Goal: Information Seeking & Learning: Learn about a topic

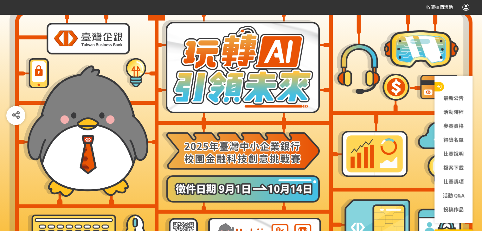
scroll to position [67, 0]
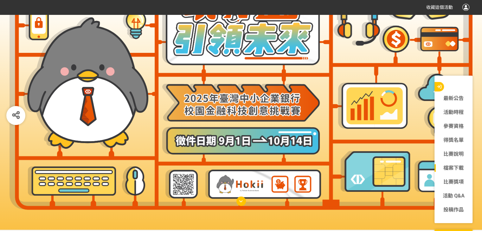
click at [455, 168] on link "檔案下載" at bounding box center [454, 169] width 38 height 8
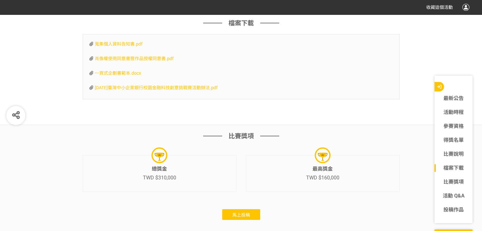
scroll to position [1895, 0]
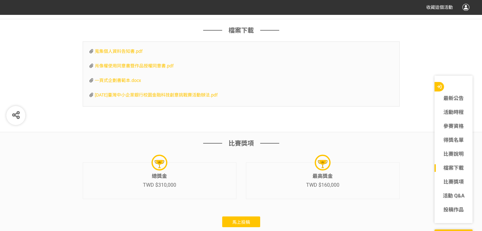
click at [131, 83] on span "一頁式企劃書範本.docx" at bounding box center [118, 80] width 46 height 5
click at [200, 98] on span "[DATE]臺灣中小企業銀行校園金融科技創意挑戰賽活動辦法.pdf" at bounding box center [156, 95] width 123 height 5
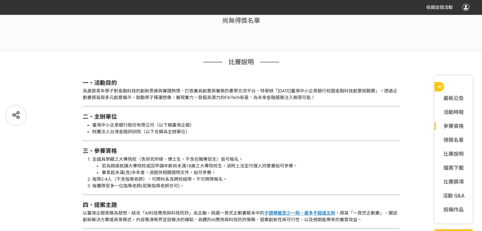
scroll to position [574, 0]
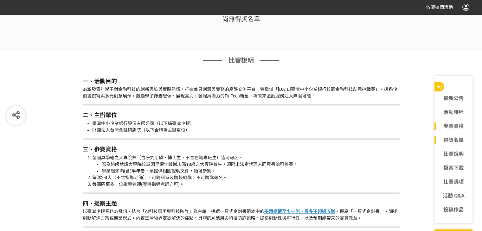
click at [450, 140] on link "得獎名單" at bounding box center [454, 141] width 38 height 8
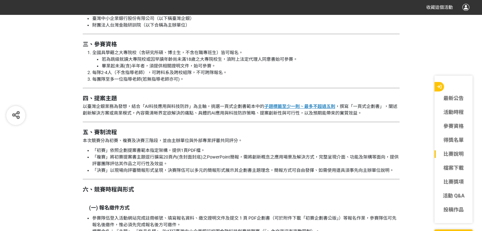
scroll to position [697, 0]
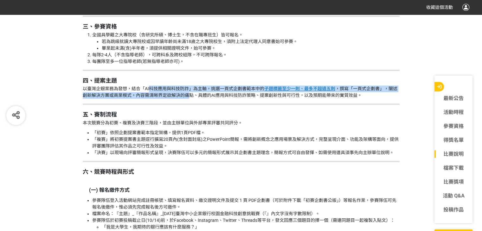
drag, startPoint x: 198, startPoint y: 98, endPoint x: 151, endPoint y: 91, distance: 48.1
click at [151, 91] on p "以臺灣企銀業務為發想，結合「AI科技應用與科技防詐」為主軸，挑選一頁式企劃書範本中的 子題標籤至少一則、最多不超過五則 ，撰寫「一頁式企劃書」，闡述創新解決方…" at bounding box center [241, 92] width 317 height 13
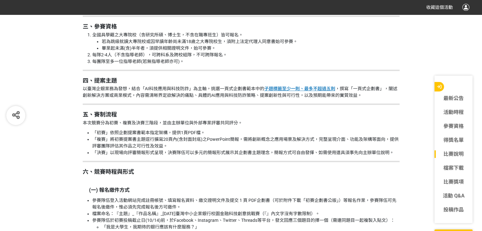
drag, startPoint x: 81, startPoint y: 89, endPoint x: 374, endPoint y: 100, distance: 293.4
copy p "以臺灣企銀業務為發想，結合「AI科技應用與科技防詐」為主軸，挑選一頁式企劃書範本中的 子題標籤至少一則、最多不超過五則 ，撰寫「一頁式企劃書」，闡述創新解決方…"
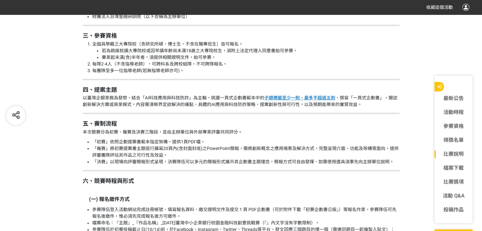
scroll to position [689, 0]
click at [227, 100] on p "以臺灣企銀業務為發想，結合「AI科技應用與科技防詐」為主軸，挑選一頁式企劃書範本中的 子題標籤至少一則、最多不超過五則 ，撰寫「一頁式企劃書」，闡述創新解決方…" at bounding box center [241, 100] width 317 height 13
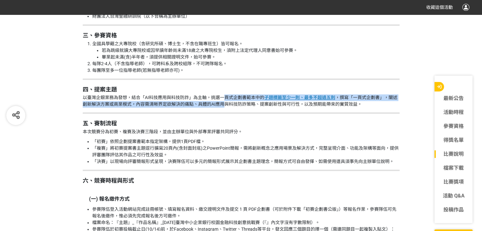
drag, startPoint x: 227, startPoint y: 100, endPoint x: 233, endPoint y: 104, distance: 7.7
click at [233, 104] on p "以臺灣企銀業務為發想，結合「AI科技應用與科技防詐」為主軸，挑選一頁式企劃書範本中的 子題標籤至少一則、最多不超過五則 ，撰寫「一頁式企劃書」，闡述創新解決方…" at bounding box center [241, 100] width 317 height 13
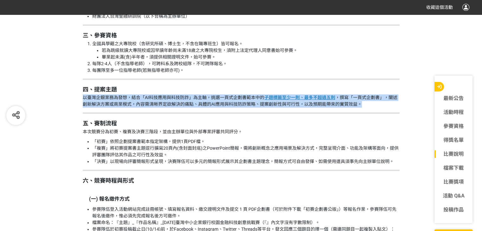
drag, startPoint x: 378, startPoint y: 105, endPoint x: 178, endPoint y: 92, distance: 200.4
click at [178, 92] on h2 "四、提案主題" at bounding box center [241, 89] width 317 height 7
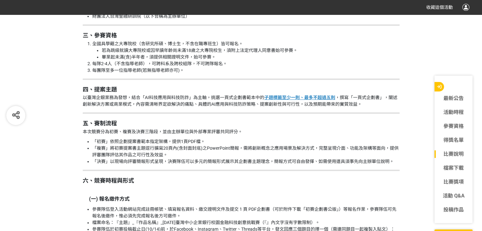
click at [176, 79] on hr at bounding box center [241, 79] width 317 height 1
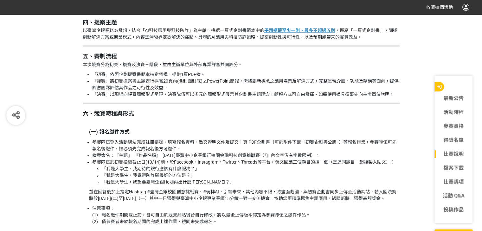
scroll to position [751, 0]
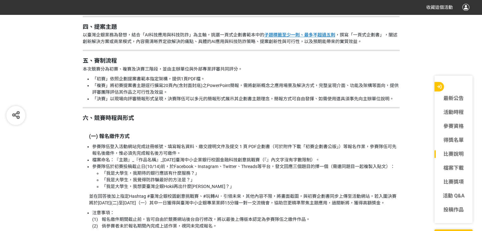
drag, startPoint x: 83, startPoint y: 34, endPoint x: 377, endPoint y: 45, distance: 294.0
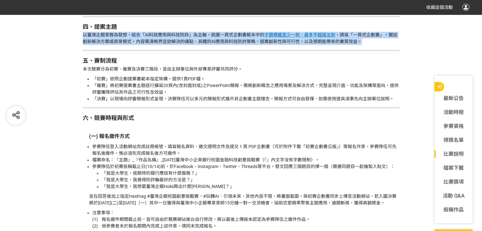
drag, startPoint x: 377, startPoint y: 45, endPoint x: 167, endPoint y: 38, distance: 209.9
click at [97, 34] on p "以臺灣企銀業務為發想，結合「AI科技應用與科技防詐」為主軸，挑選一頁式企劃書範本中的 子題標籤至少一則、最多不超過五則 ，撰寫「一頁式企劃書」，闡述創新解決方…" at bounding box center [241, 38] width 317 height 13
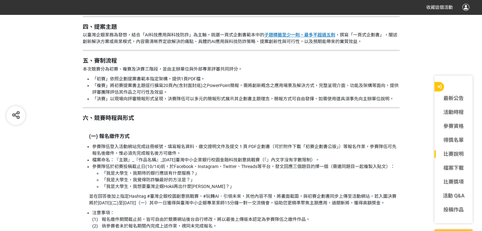
click at [87, 34] on p "以臺灣企銀業務為發想，結合「AI科技應用與科技防詐」為主軸，挑選一頁式企劃書範本中的 子題標籤至少一則、最多不超過五則 ，撰寫「一頁式企劃書」，闡述創新解決方…" at bounding box center [241, 38] width 317 height 13
click at [84, 34] on p "以臺灣企銀業務為發想，結合「AI科技應用與科技防詐」為主軸，挑選一頁式企劃書範本中的 子題標籤至少一則、最多不超過五則 ，撰寫「一頁式企劃書」，闡述創新解決方…" at bounding box center [241, 38] width 317 height 13
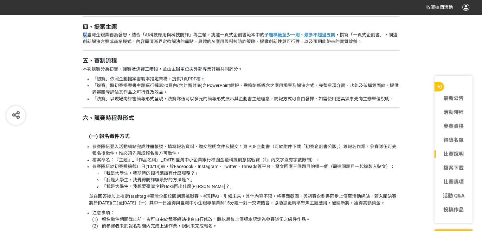
click at [84, 34] on p "以臺灣企銀業務為發想，結合「AI科技應用與科技防詐」為主軸，挑選一頁式企劃書範本中的 子題標籤至少一則、最多不超過五則 ，撰寫「一頁式企劃書」，闡述創新解決方…" at bounding box center [241, 38] width 317 height 13
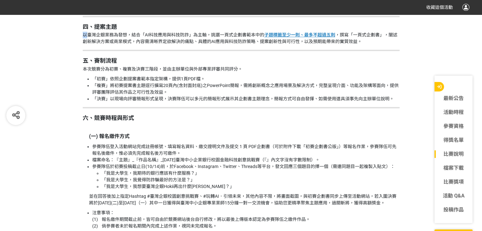
click at [84, 34] on p "以臺灣企銀業務為發想，結合「AI科技應用與科技防詐」為主軸，挑選一頁式企劃書範本中的 子題標籤至少一則、最多不超過五則 ，撰寫「一頁式企劃書」，闡述創新解決方…" at bounding box center [241, 38] width 317 height 13
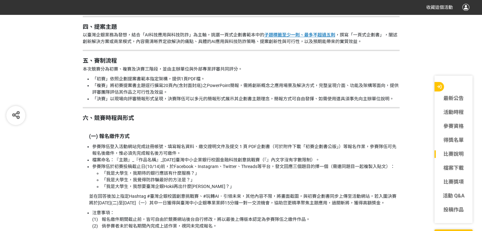
click at [84, 34] on p "以臺灣企銀業務為發想，結合「AI科技應用與科技防詐」為主軸，挑選一頁式企劃書範本中的 子題標籤至少一則、最多不超過五則 ，撰寫「一頁式企劃書」，闡述創新解決方…" at bounding box center [241, 38] width 317 height 13
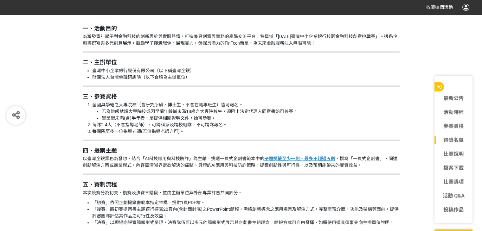
scroll to position [627, 0]
drag, startPoint x: 386, startPoint y: 168, endPoint x: 376, endPoint y: 167, distance: 10.9
click at [376, 167] on p "以臺灣企銀業務為發想，結合「AI科技應用與科技防詐」為主軸，挑選一頁式企劃書範本中的 子題標籤至少一則、最多不超過五則 ，撰寫「一頁式企劃書」，闡述創新解決方…" at bounding box center [241, 162] width 317 height 13
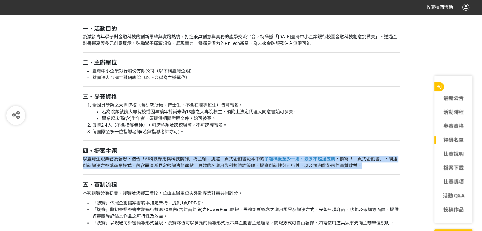
drag, startPoint x: 376, startPoint y: 167, endPoint x: 183, endPoint y: 148, distance: 193.4
click at [183, 148] on h2 "四、提案主題" at bounding box center [241, 151] width 317 height 7
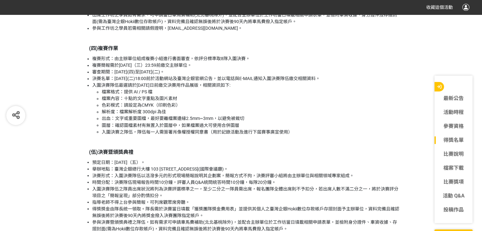
scroll to position [1135, 0]
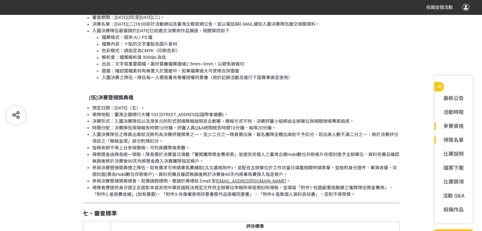
click at [446, 127] on link "參賽資格" at bounding box center [454, 127] width 38 height 8
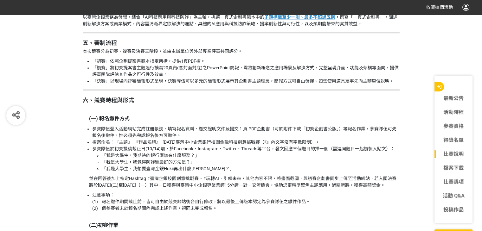
scroll to position [781, 0]
